Goal: Complete application form

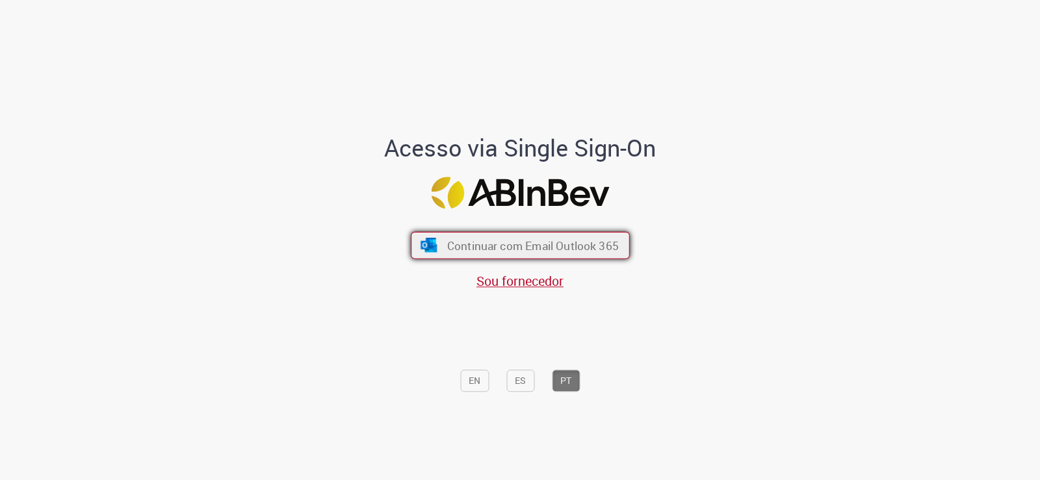
click at [534, 249] on span "Continuar com Email Outlook 365" at bounding box center [533, 245] width 172 height 15
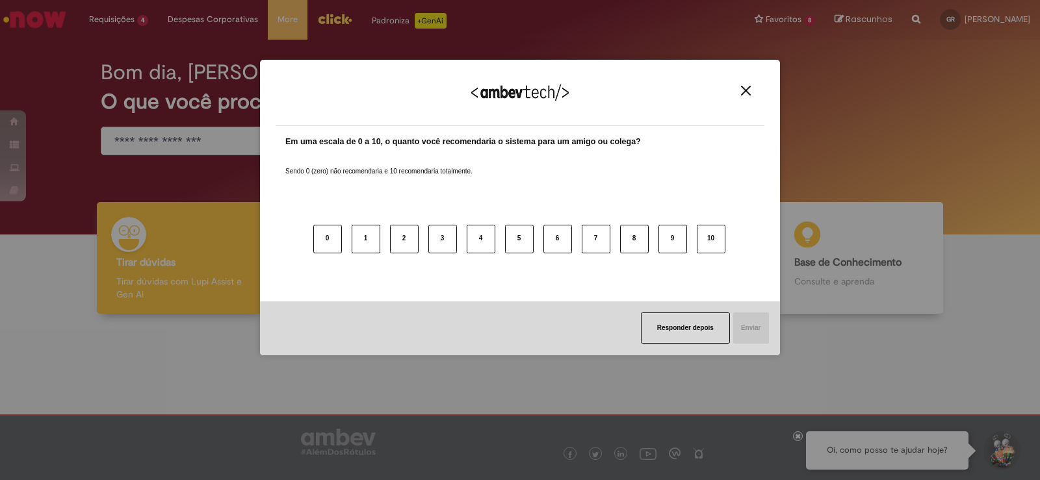
click at [756, 94] on div "Agradecemos seu feedback!" at bounding box center [520, 100] width 489 height 51
click at [746, 90] on img "Close" at bounding box center [746, 91] width 10 height 10
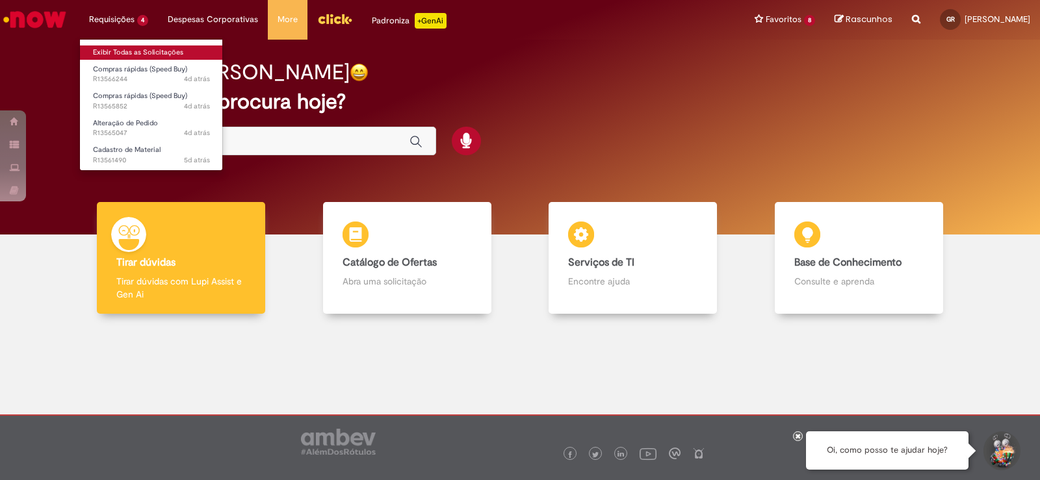
click at [138, 53] on link "Exibir Todas as Solicitações" at bounding box center [151, 53] width 143 height 14
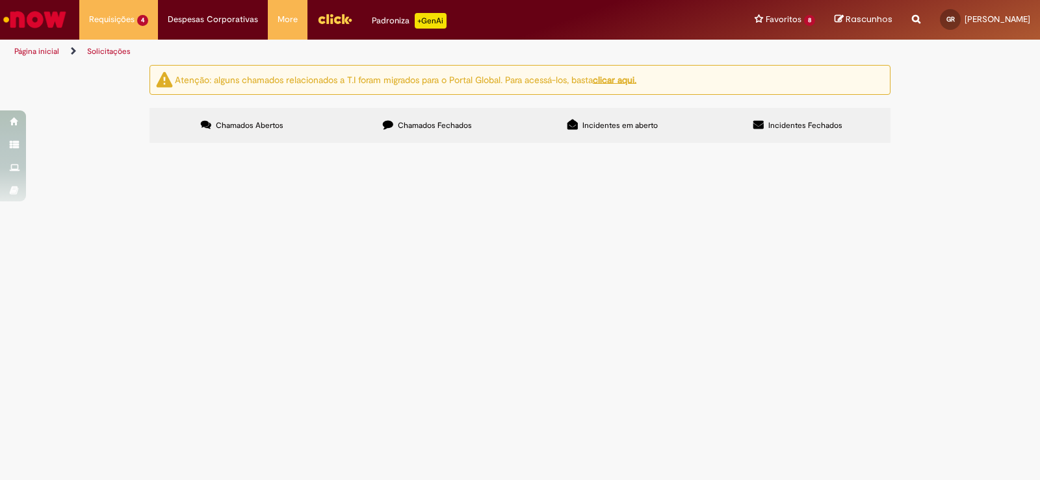
click at [0, 0] on span "Em Validação" at bounding box center [0, 0] width 0 height 0
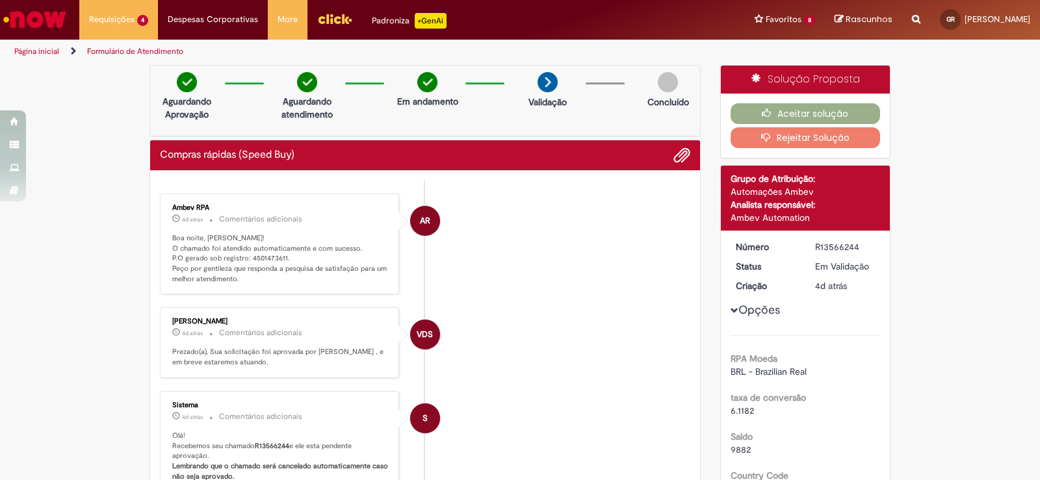
click at [265, 185] on ul "AR Ambev RPA 4d atrás 4 dias atrás Comentários adicionais Boa noite, [PERSON_NA…" at bounding box center [425, 486] width 531 height 610
click at [267, 260] on p "Boa noite, [PERSON_NAME]! O chamado foi atendido automaticamente e com sucesso.…" at bounding box center [280, 258] width 217 height 51
copy p "4501473611"
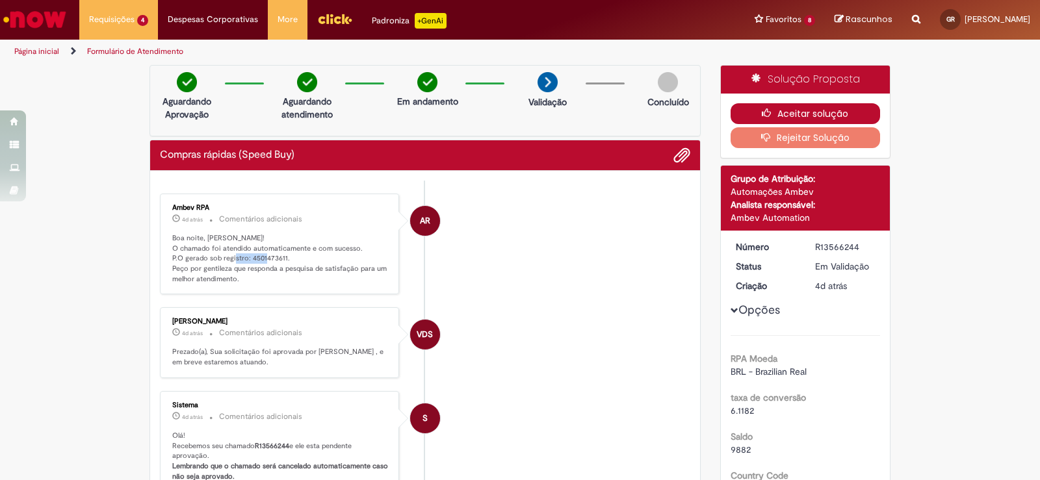
click at [755, 110] on button "Aceitar solução" at bounding box center [806, 113] width 150 height 21
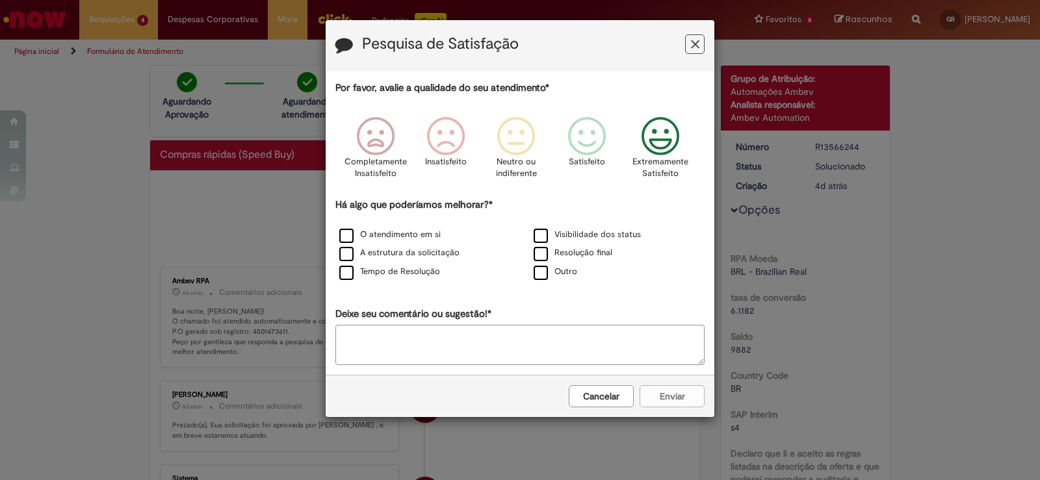
click at [661, 129] on icon "Feedback" at bounding box center [661, 136] width 49 height 39
click at [410, 267] on label "Tempo de Resolução" at bounding box center [389, 272] width 101 height 12
click at [544, 253] on label "Resolução final" at bounding box center [573, 253] width 79 height 12
click at [546, 238] on label "Visibilidade dos status" at bounding box center [587, 235] width 107 height 12
click at [694, 436] on div "Pesquisa de Satisfação Por favor, avalie a qualidade do seu atendimento* Comple…" at bounding box center [520, 240] width 1040 height 480
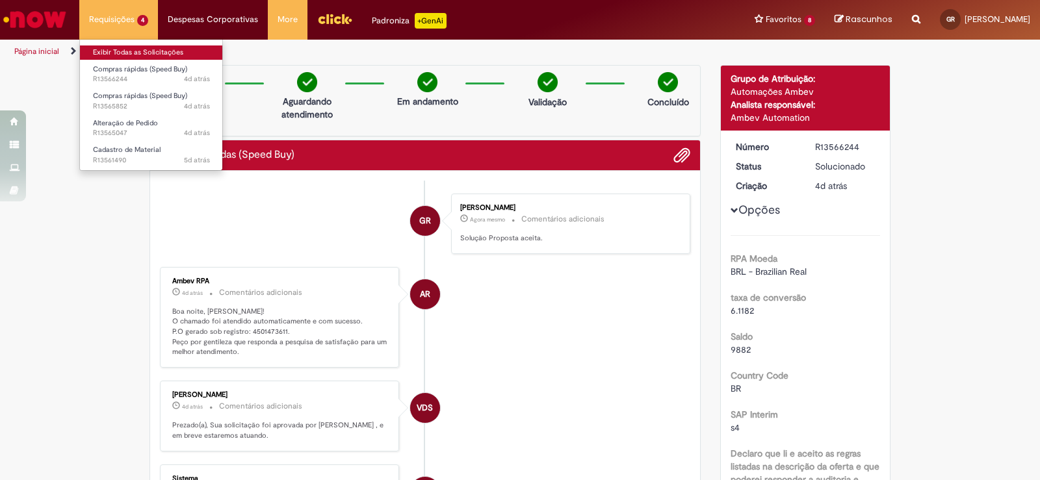
click at [129, 53] on link "Exibir Todas as Solicitações" at bounding box center [151, 53] width 143 height 14
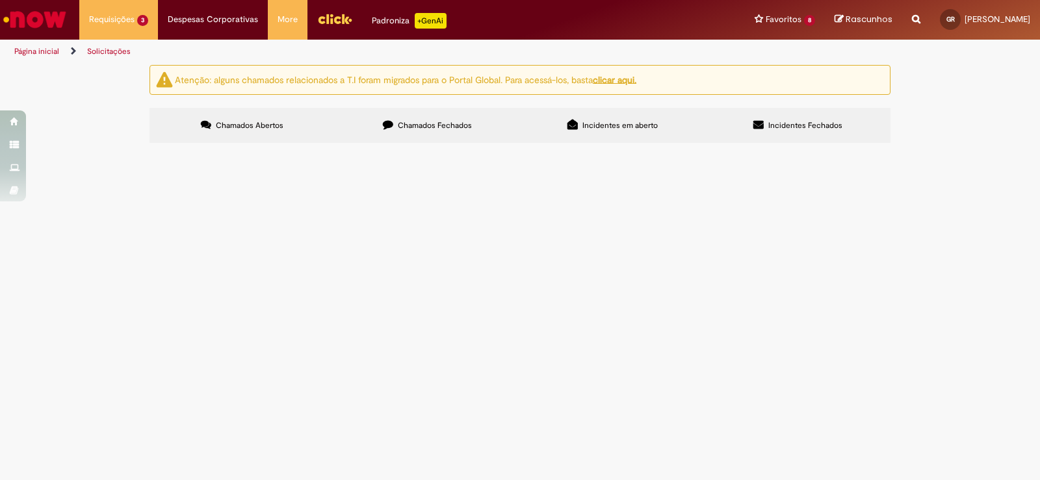
click at [0, 0] on span "Em Validação" at bounding box center [0, 0] width 0 height 0
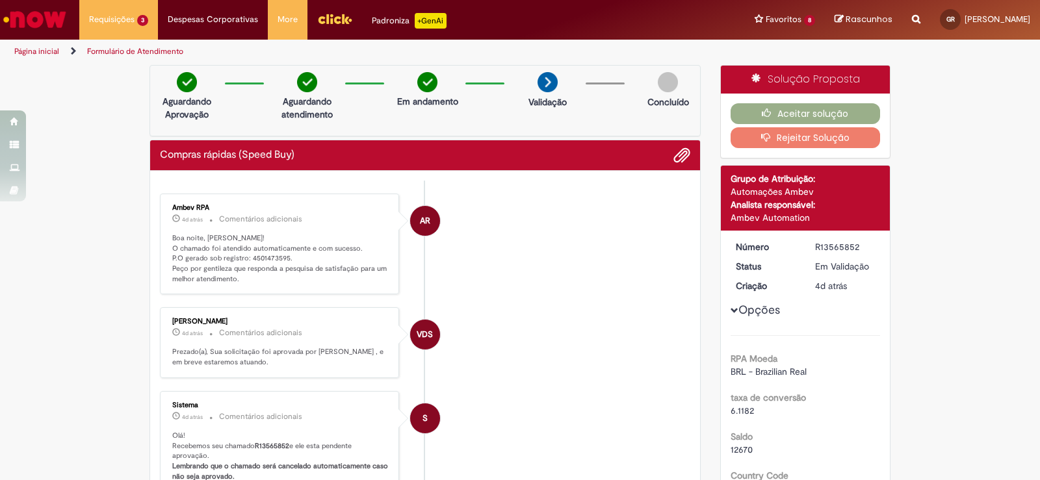
click at [259, 259] on p "Boa noite, [PERSON_NAME]! O chamado foi atendido automaticamente e com sucesso.…" at bounding box center [280, 258] width 217 height 51
copy p "4501473595"
click at [762, 111] on icon "button" at bounding box center [770, 113] width 16 height 9
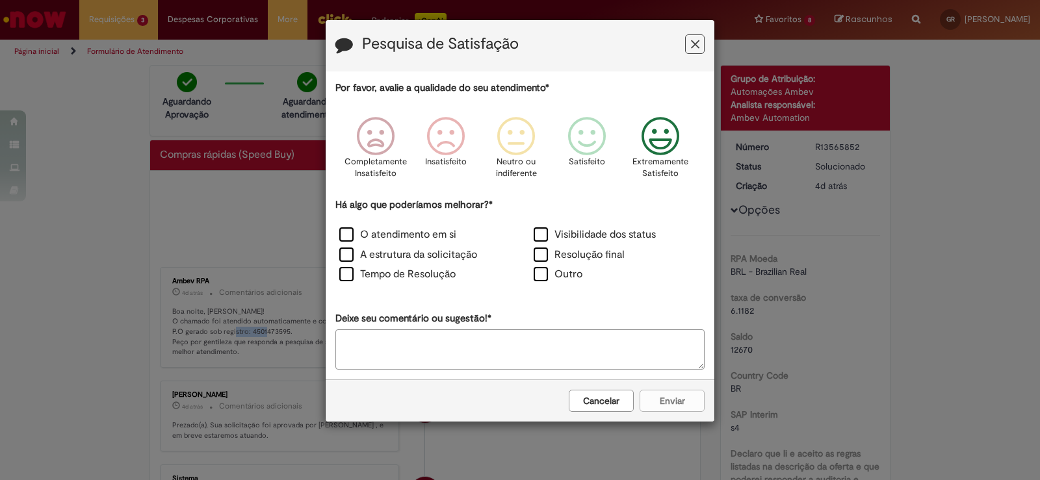
click at [656, 136] on icon "Feedback" at bounding box center [661, 136] width 49 height 39
click at [423, 277] on label "Tempo de Resolução" at bounding box center [397, 274] width 116 height 15
click at [565, 256] on label "Resolução final" at bounding box center [579, 255] width 91 height 15
click at [559, 231] on label "Visibilidade dos status" at bounding box center [595, 235] width 122 height 15
click at [695, 400] on button "Enviar" at bounding box center [672, 401] width 65 height 22
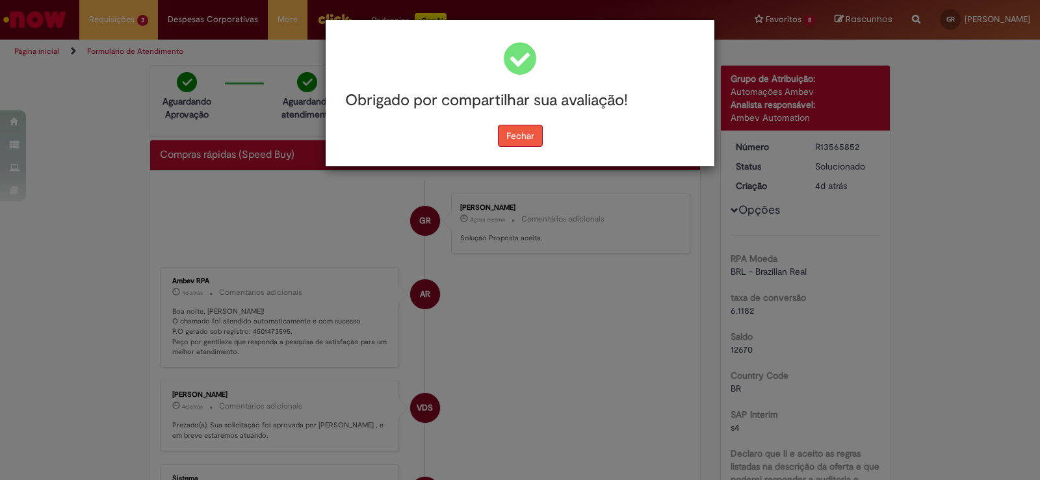
click at [522, 125] on button "Fechar" at bounding box center [520, 136] width 45 height 22
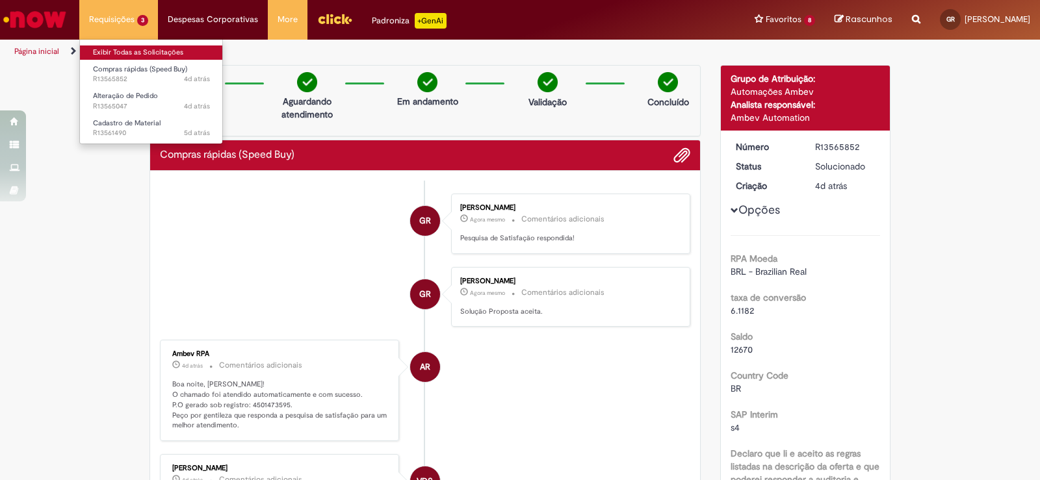
click at [127, 51] on link "Exibir Todas as Solicitações" at bounding box center [151, 53] width 143 height 14
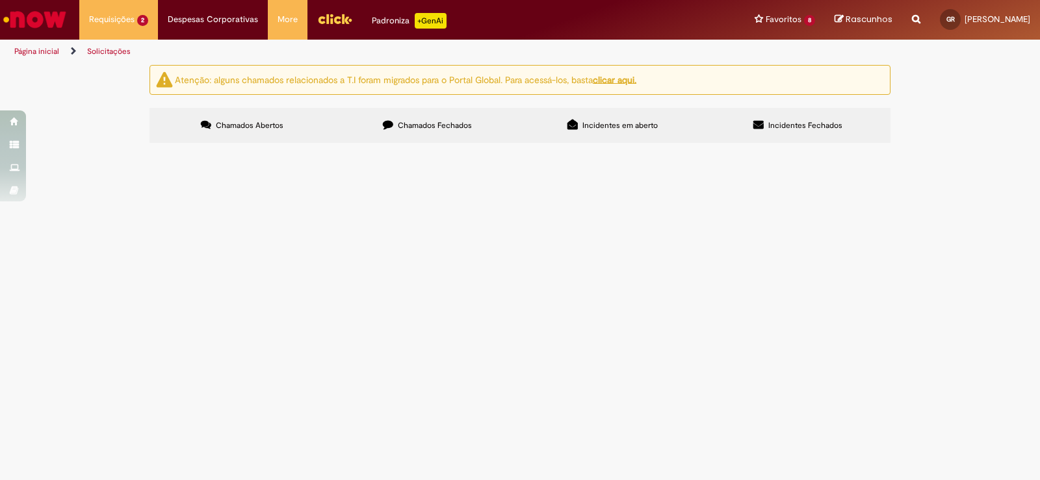
click at [0, 0] on span "Em Validação" at bounding box center [0, 0] width 0 height 0
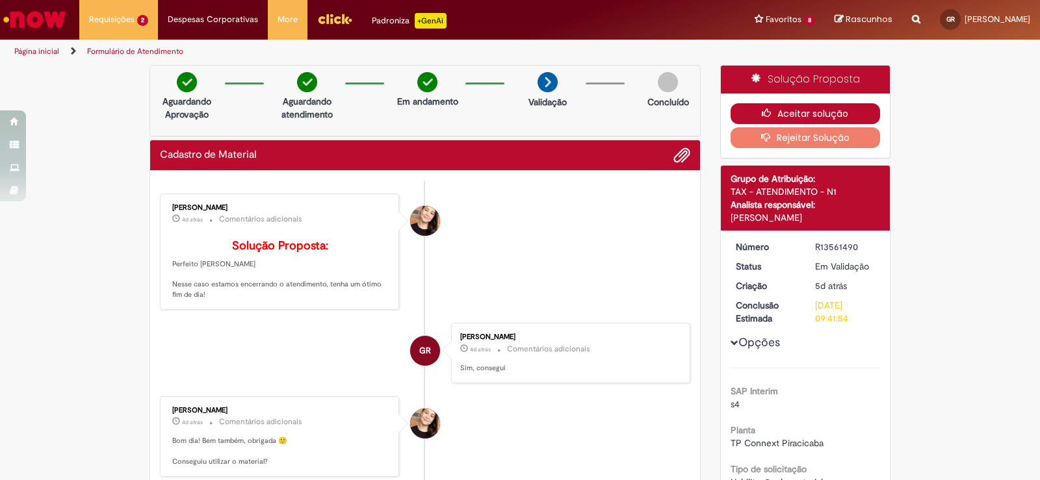
click at [839, 107] on button "Aceitar solução" at bounding box center [806, 113] width 150 height 21
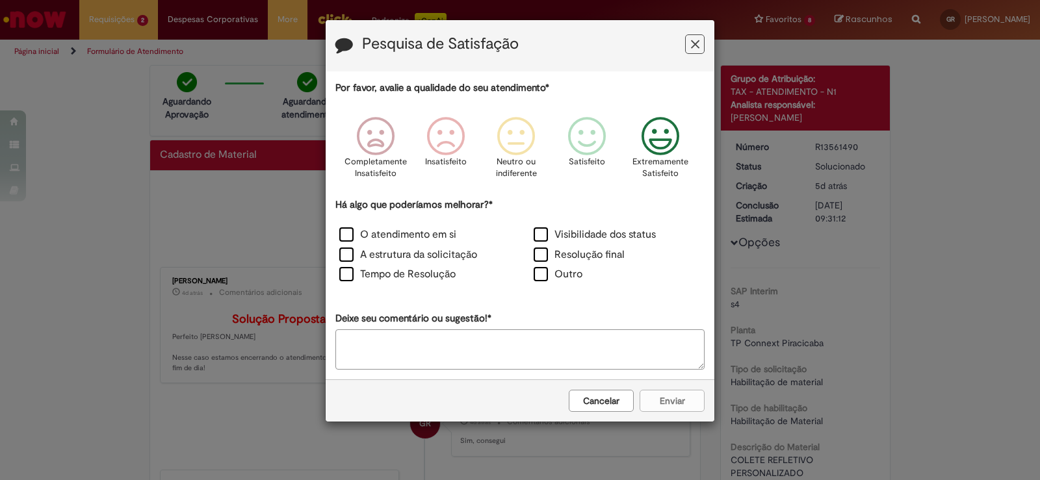
click at [655, 148] on icon "Feedback" at bounding box center [661, 136] width 49 height 39
click at [399, 271] on label "Tempo de Resolução" at bounding box center [397, 274] width 116 height 15
click at [538, 256] on label "Resolução final" at bounding box center [579, 255] width 91 height 15
click at [547, 233] on label "Visibilidade dos status" at bounding box center [595, 235] width 122 height 15
click at [670, 405] on button "Enviar" at bounding box center [672, 401] width 65 height 22
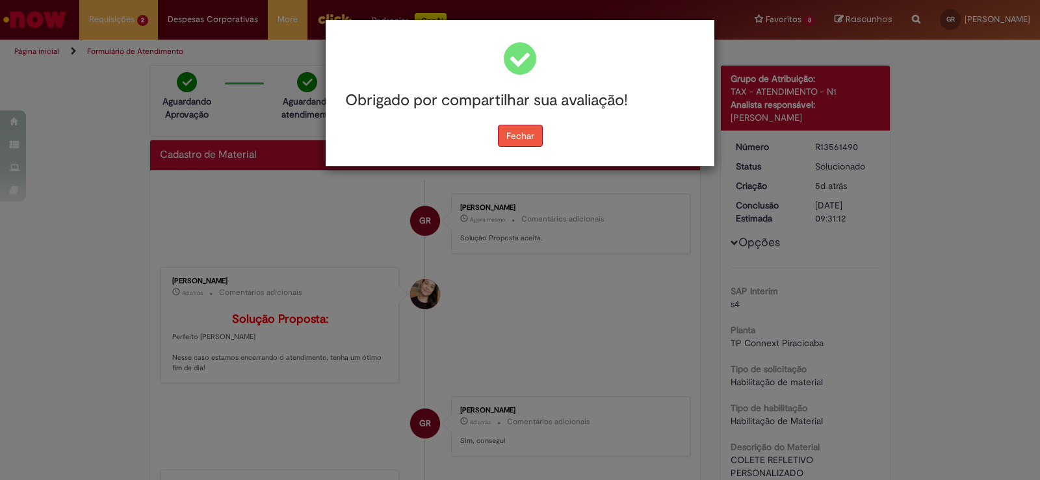
click at [533, 140] on button "Fechar" at bounding box center [520, 136] width 45 height 22
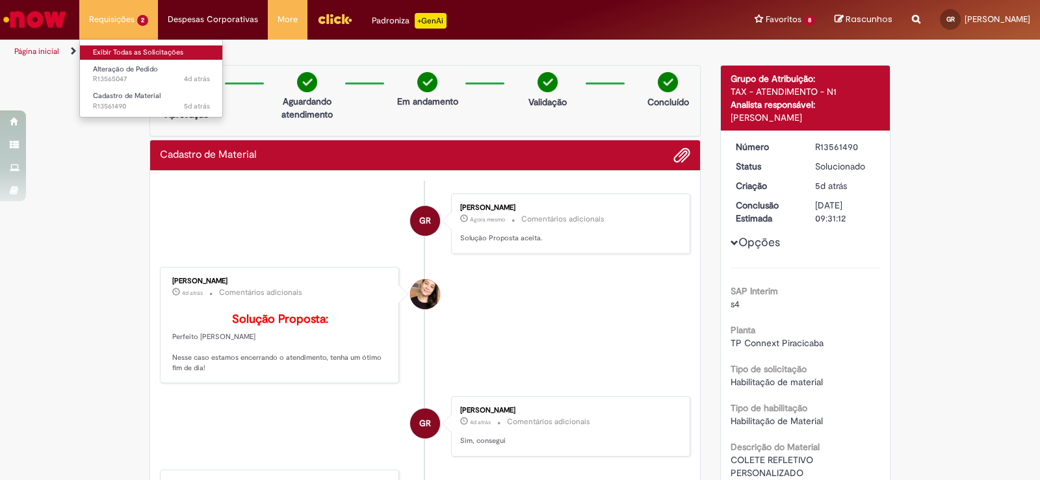
click at [126, 51] on link "Exibir Todas as Solicitações" at bounding box center [151, 53] width 143 height 14
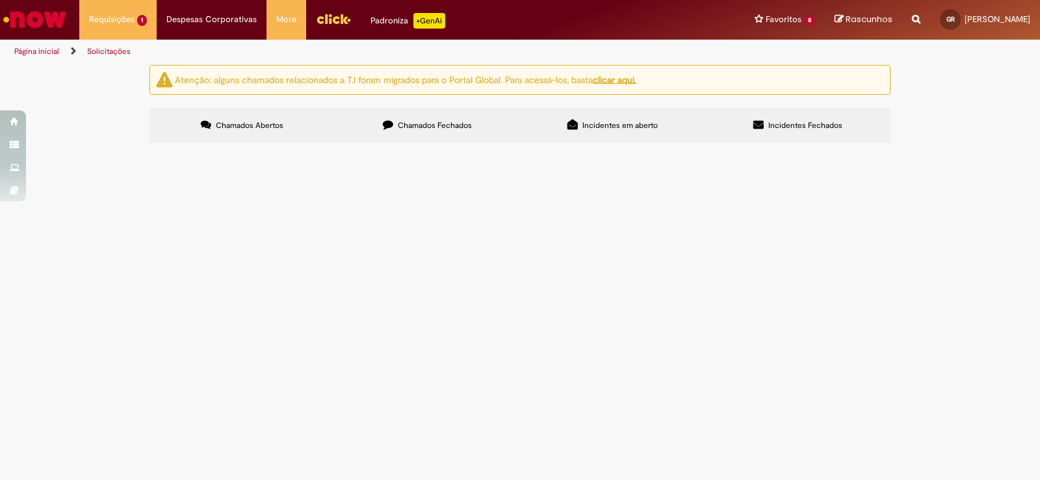
click at [0, 0] on span "Solicito alteração do prazo de pagamento para PX Agenciamento de serviços" at bounding box center [0, 0] width 0 height 0
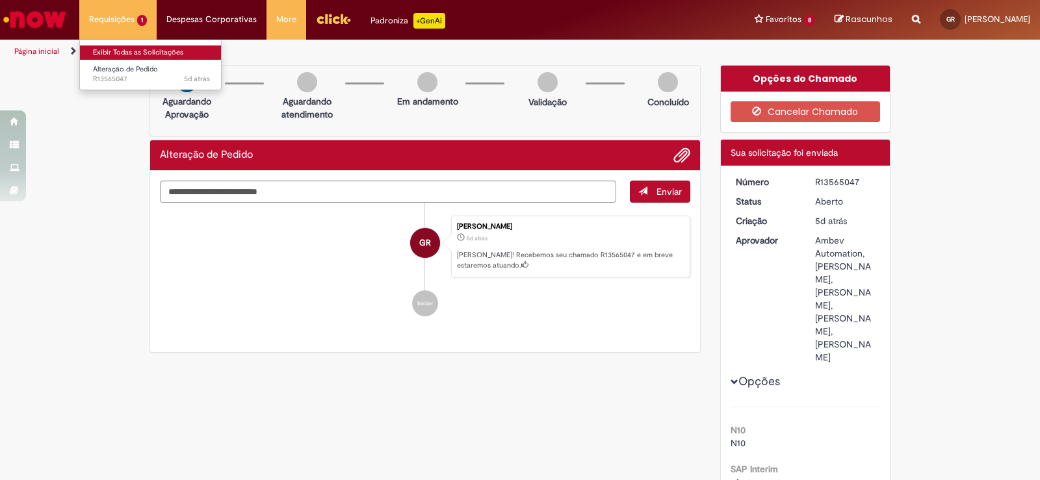
click at [140, 47] on link "Exibir Todas as Solicitações" at bounding box center [151, 53] width 143 height 14
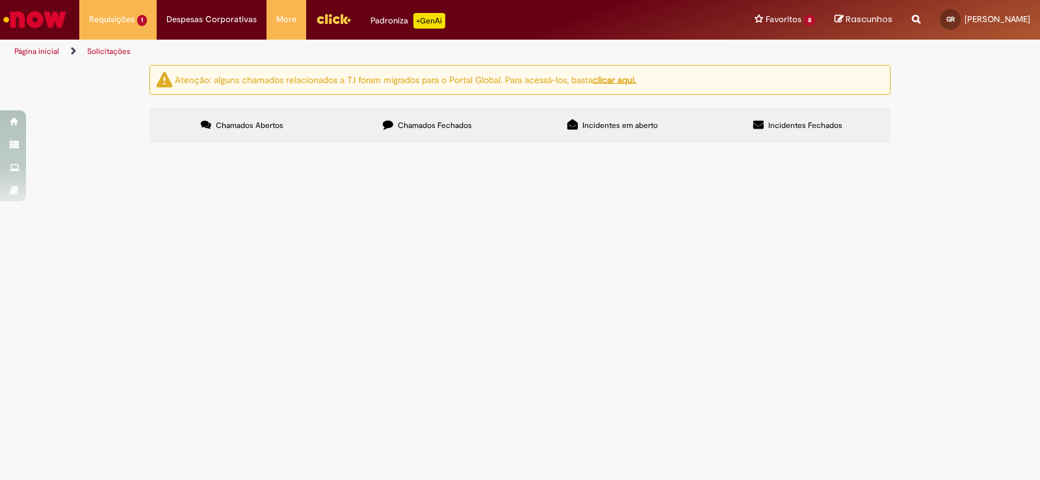
click at [426, 130] on span "Chamados Fechados" at bounding box center [435, 125] width 74 height 10
click at [0, 0] on link "2" at bounding box center [0, 0] width 0 height 0
click at [0, 0] on span "GERAR PO - RODOWESSLER" at bounding box center [0, 0] width 0 height 0
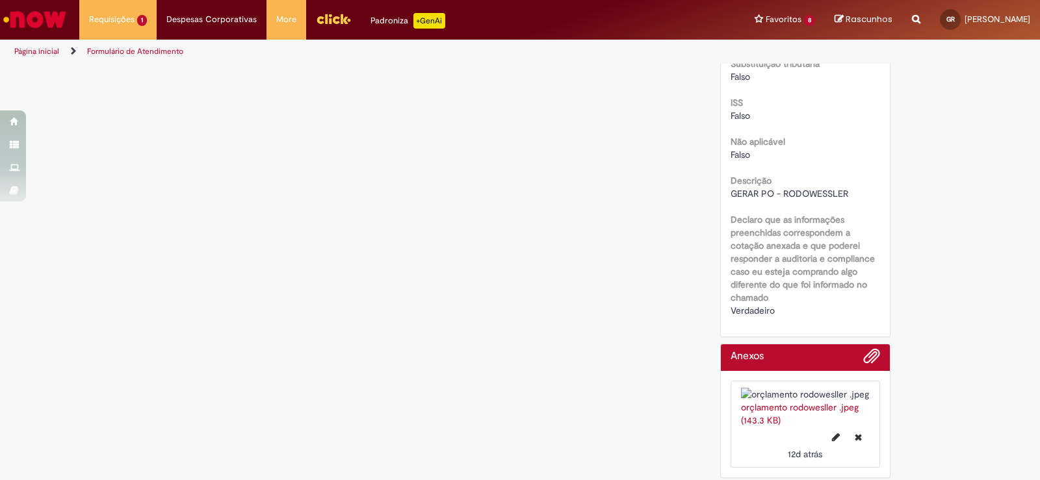
scroll to position [1430, 0]
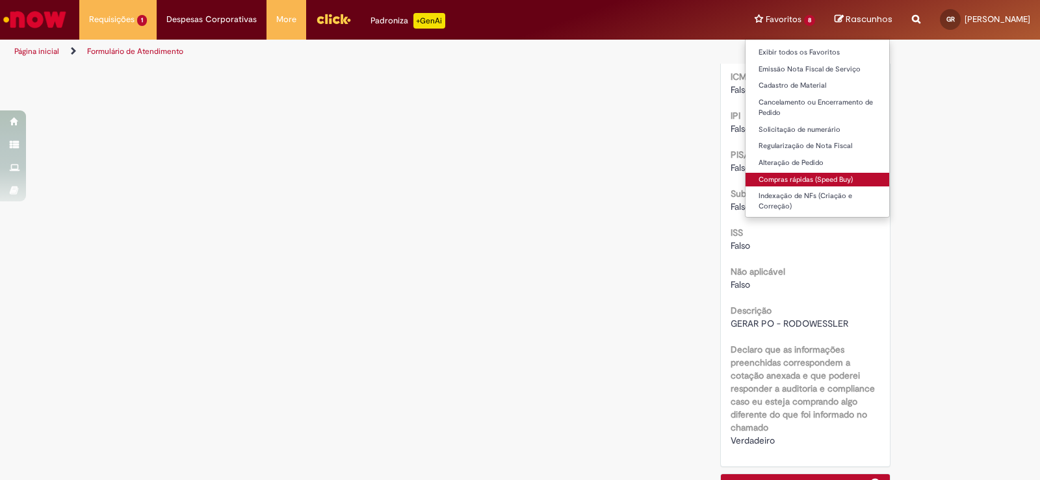
click at [757, 177] on link "Compras rápidas (Speed Buy)" at bounding box center [818, 180] width 144 height 14
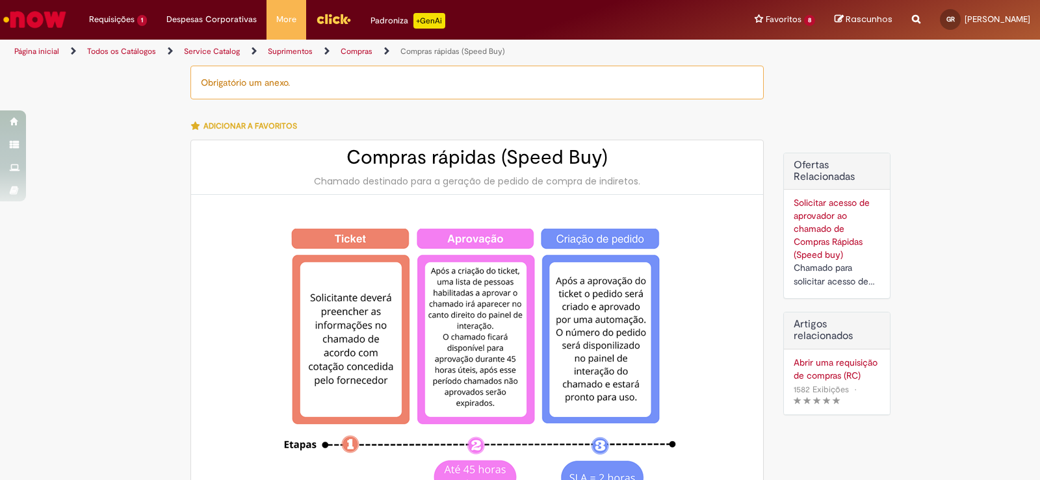
type input "********"
type input "**********"
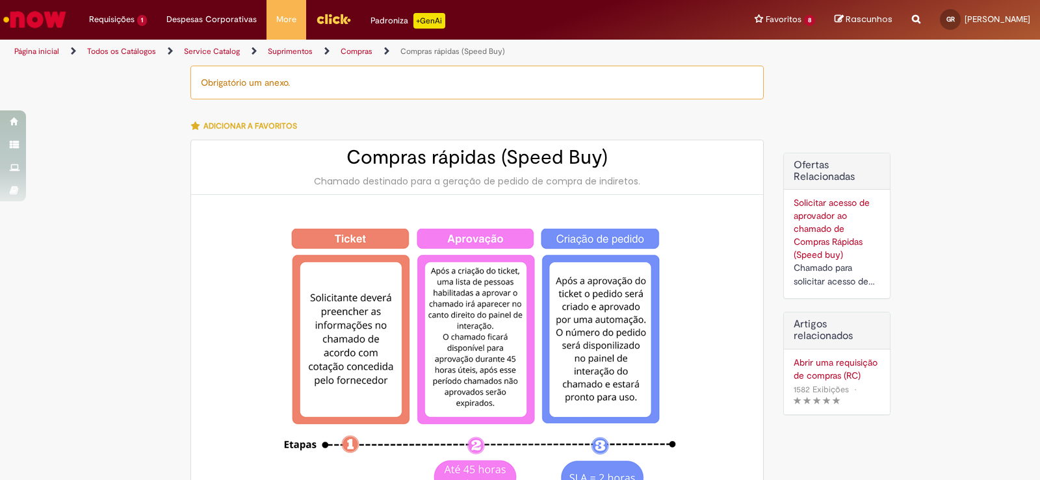
type input "****"
type input "**********"
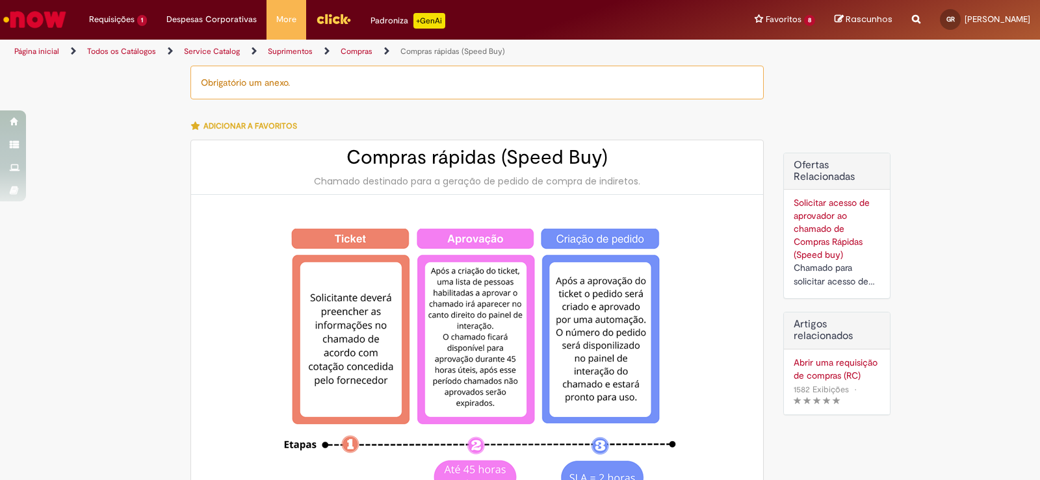
type input "**********"
